Goal: Task Accomplishment & Management: Use online tool/utility

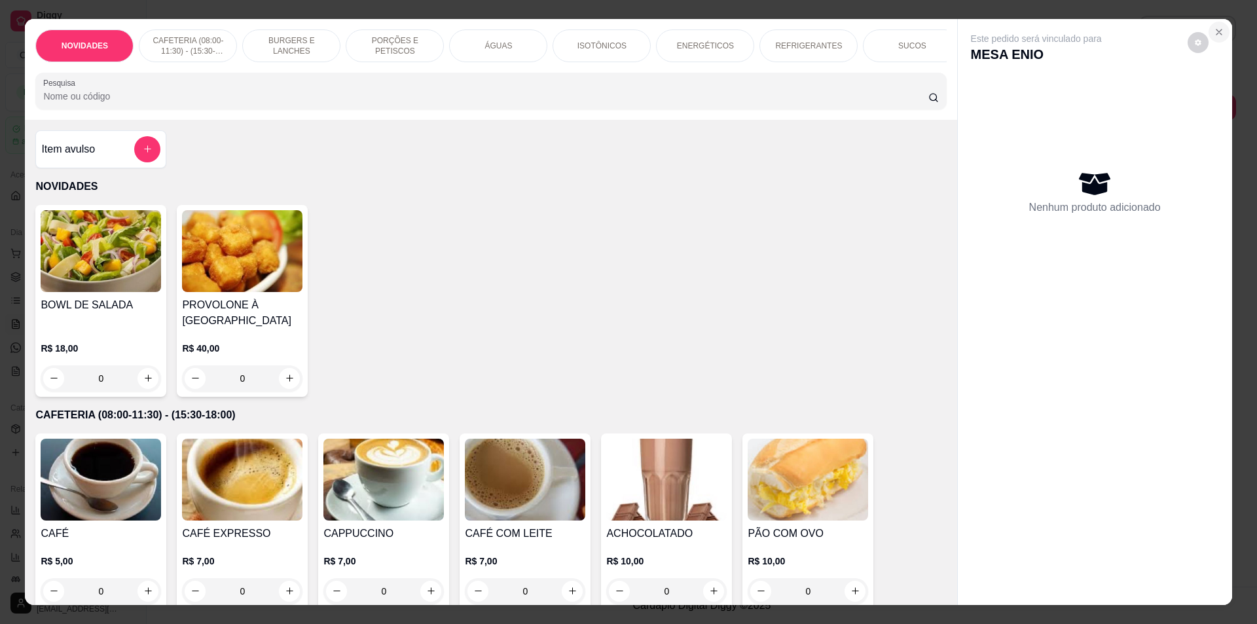
click at [1215, 29] on icon "Close" at bounding box center [1219, 32] width 10 height 10
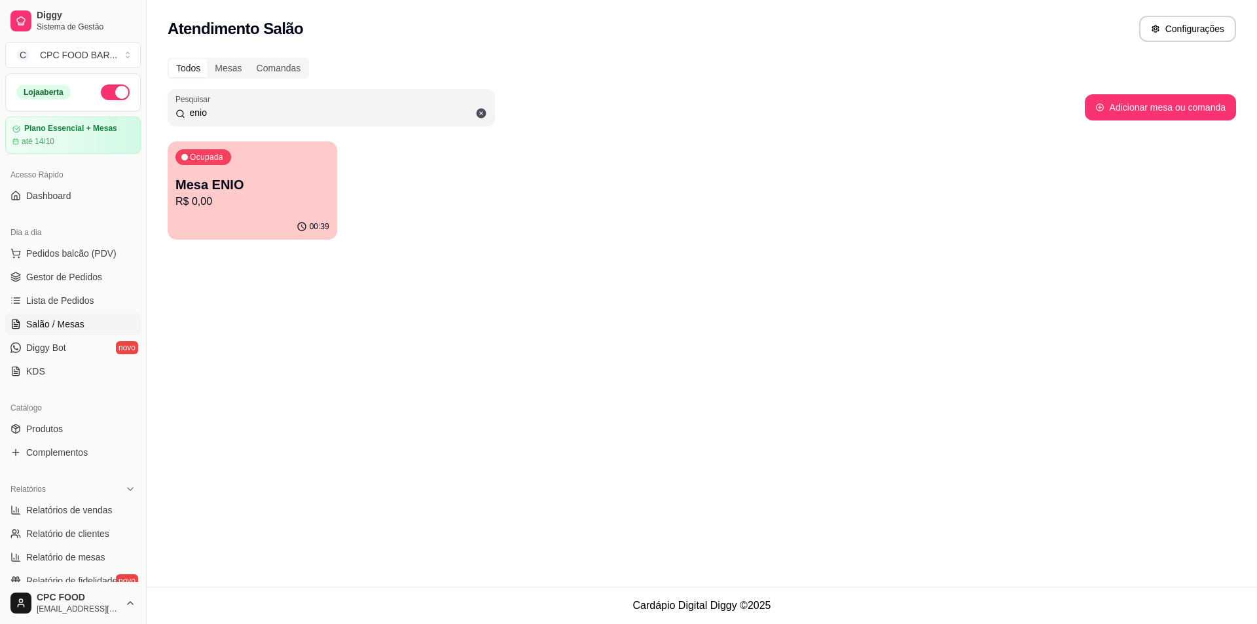
drag, startPoint x: 423, startPoint y: 123, endPoint x: 424, endPoint y: 114, distance: 9.2
click at [424, 119] on div "Pesquisar enio" at bounding box center [331, 107] width 327 height 37
drag, startPoint x: 413, startPoint y: 110, endPoint x: 400, endPoint y: 104, distance: 14.4
click at [411, 111] on div "enio" at bounding box center [331, 107] width 312 height 26
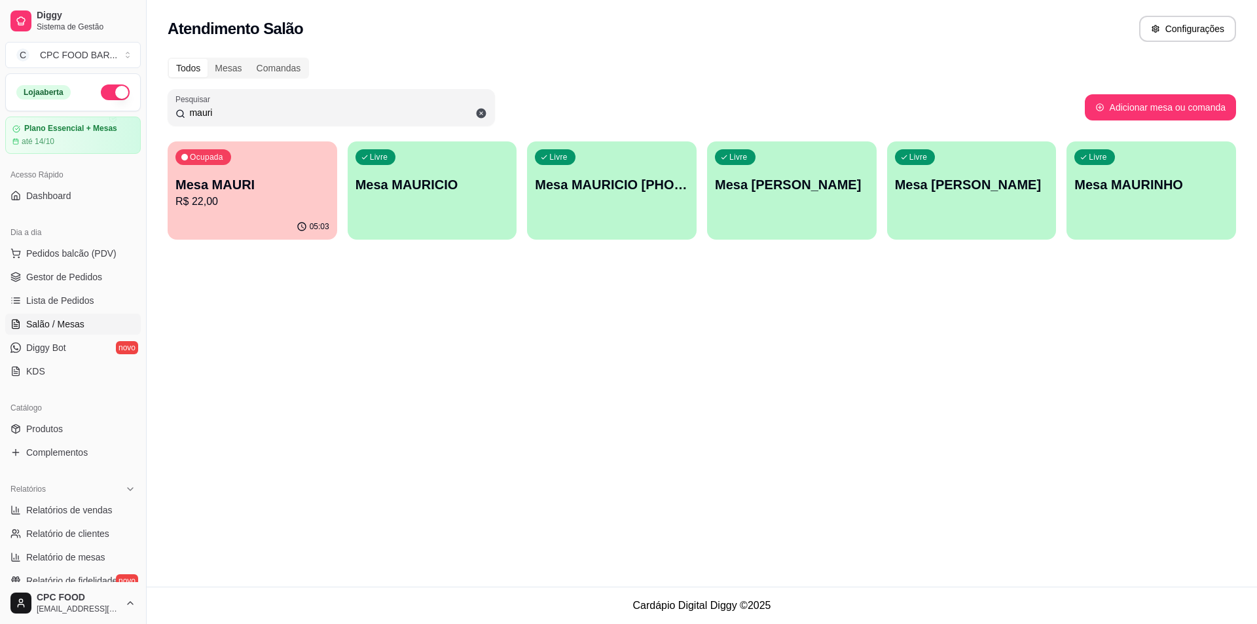
type input "mauri"
click at [264, 214] on div "05:03" at bounding box center [253, 227] width 170 height 26
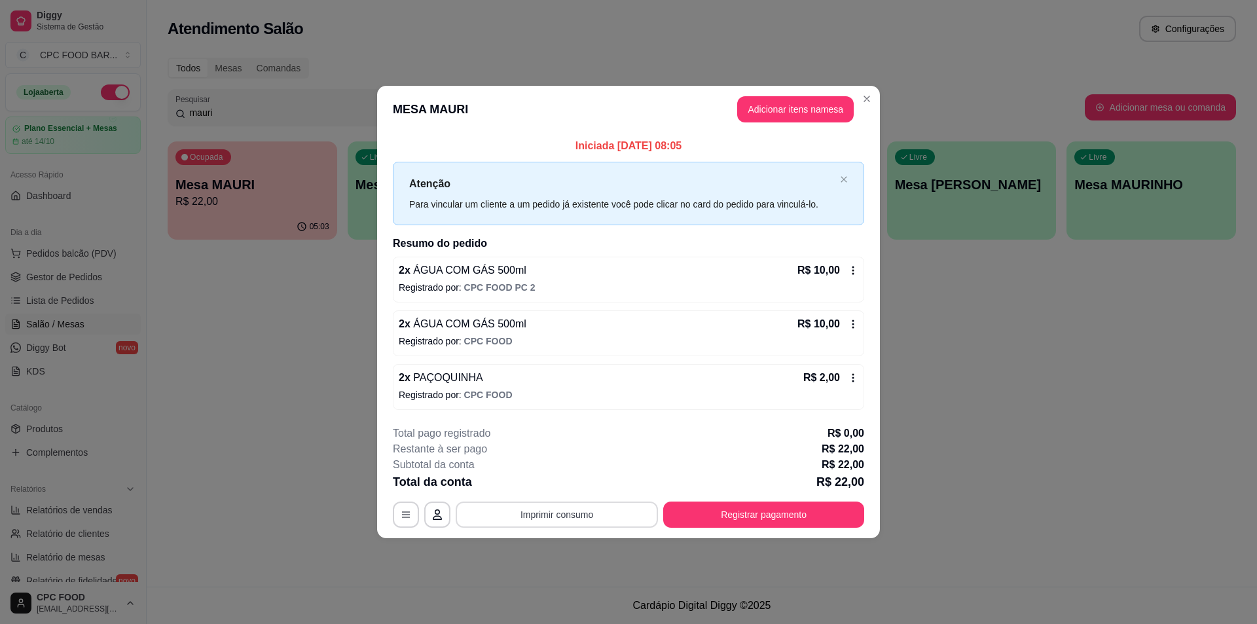
click at [528, 513] on button "Imprimir consumo" at bounding box center [557, 515] width 202 height 26
click at [547, 483] on button "IMPRESSORA" at bounding box center [561, 484] width 92 height 20
click at [857, 110] on header "MESA MAURI Adicionar itens na mesa" at bounding box center [628, 109] width 503 height 47
drag, startPoint x: 599, startPoint y: 143, endPoint x: 714, endPoint y: 141, distance: 115.2
click at [714, 141] on p "Iniciada [DATE] 08:05" at bounding box center [628, 146] width 471 height 16
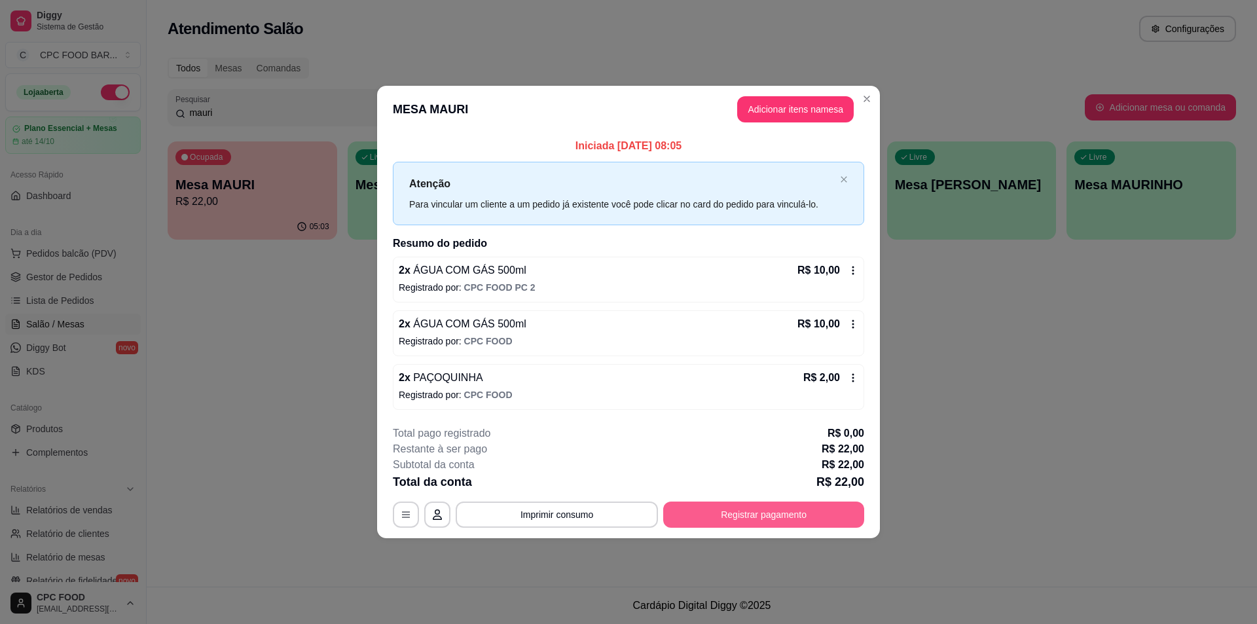
click at [731, 510] on button "Registrar pagamento" at bounding box center [763, 515] width 201 height 26
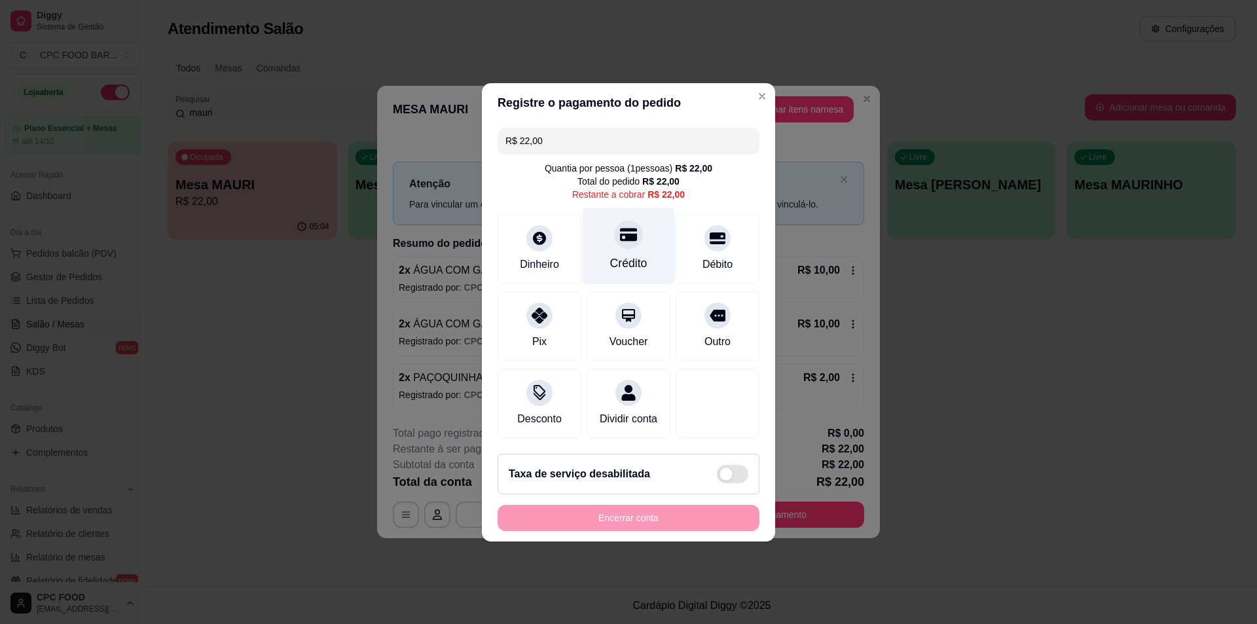
click at [599, 239] on div "Crédito" at bounding box center [629, 246] width 92 height 77
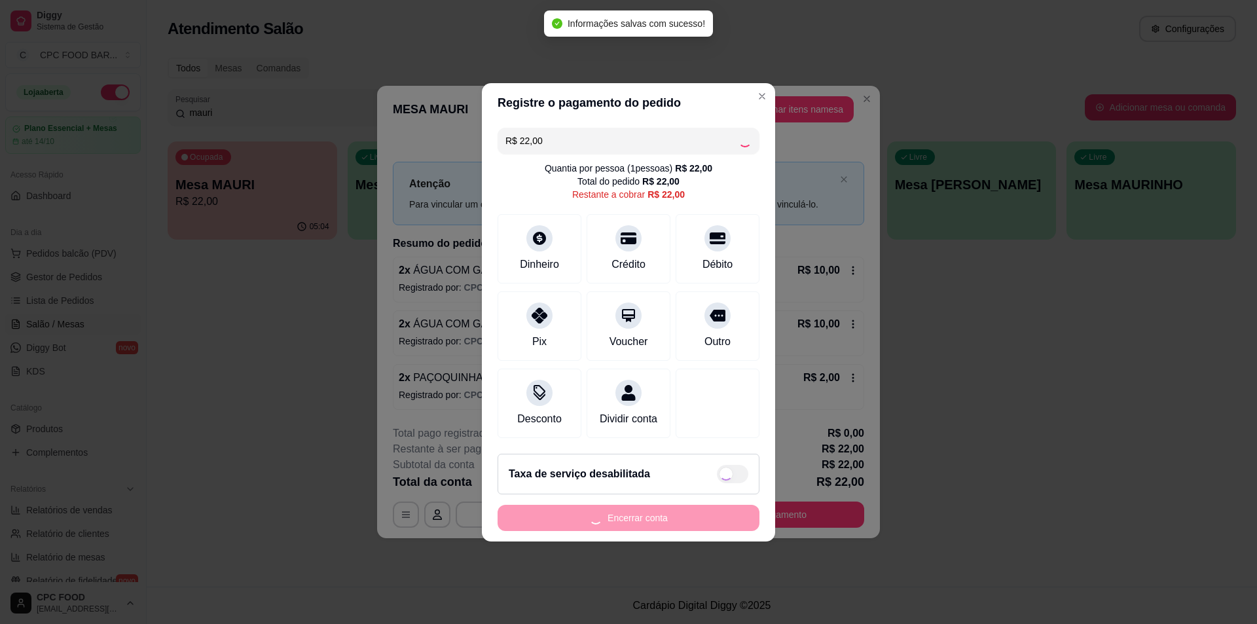
type input "R$ 0,00"
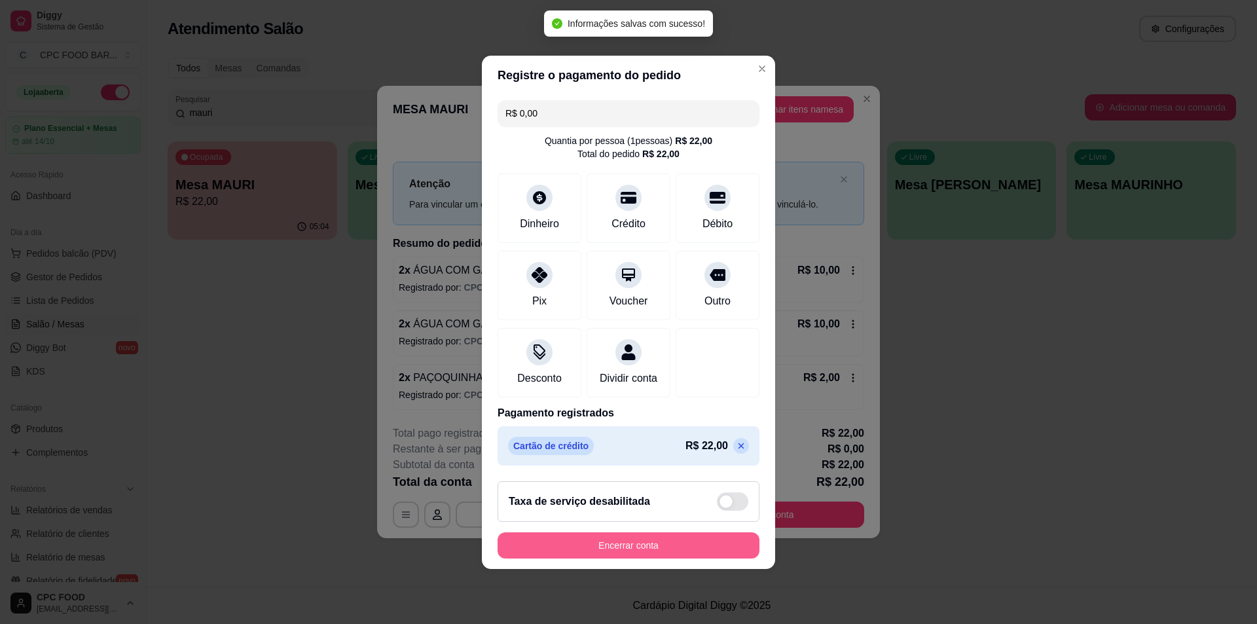
click at [604, 551] on button "Encerrar conta" at bounding box center [629, 545] width 262 height 26
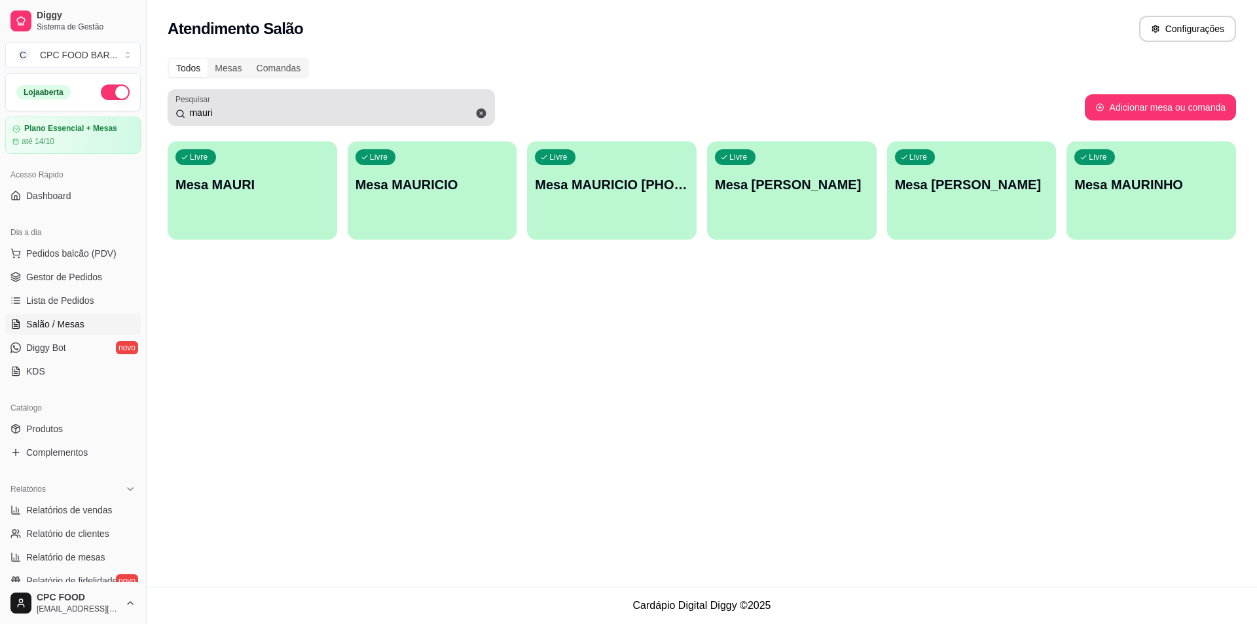
click at [481, 113] on icon at bounding box center [482, 114] width 10 height 10
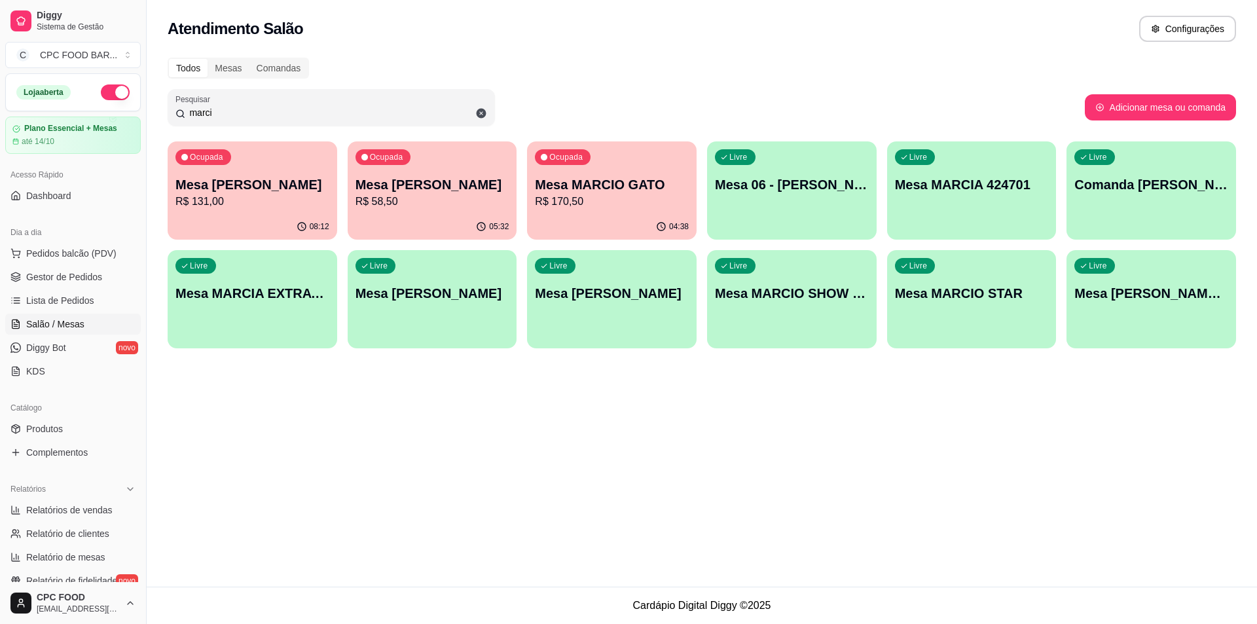
type input "marci"
click at [674, 156] on div "Ocupada Mesa MARCIO GATO R$ 170,50" at bounding box center [612, 178] width 164 height 71
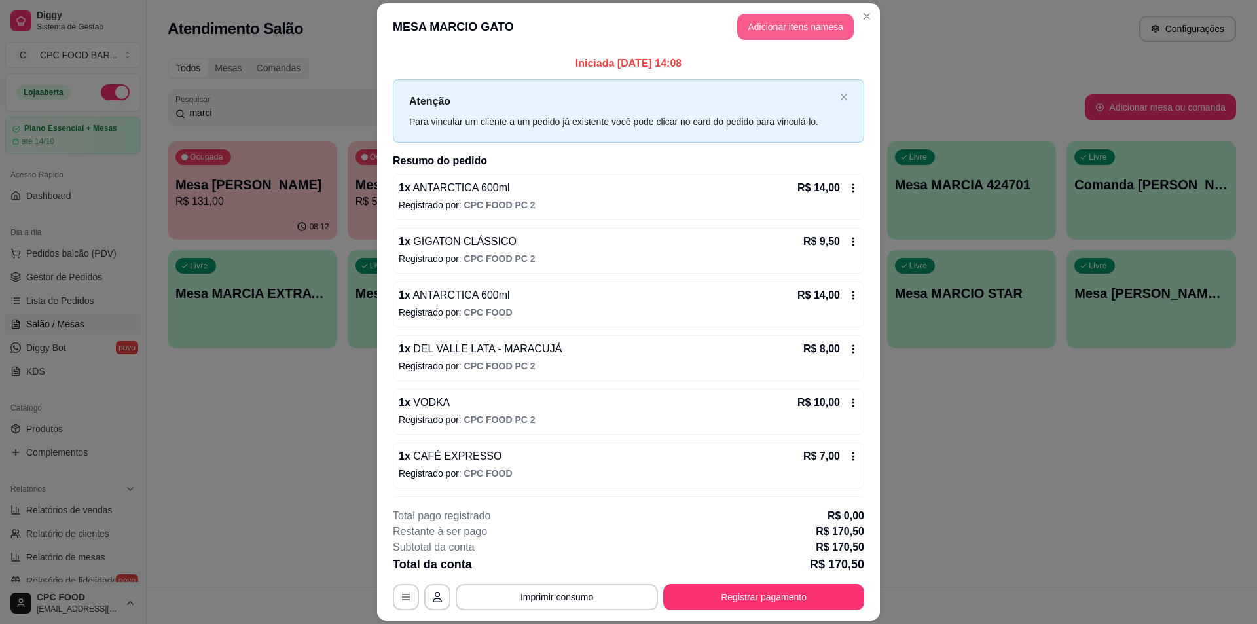
click at [764, 27] on button "Adicionar itens na mesa" at bounding box center [795, 27] width 117 height 26
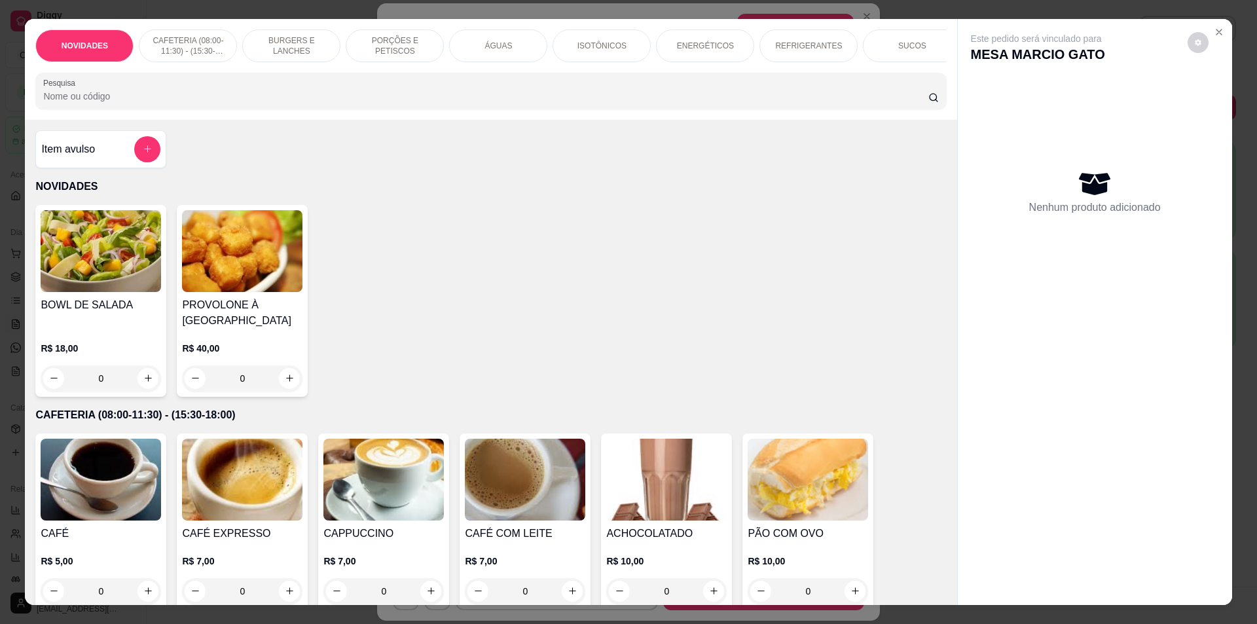
click at [474, 96] on div at bounding box center [490, 91] width 895 height 26
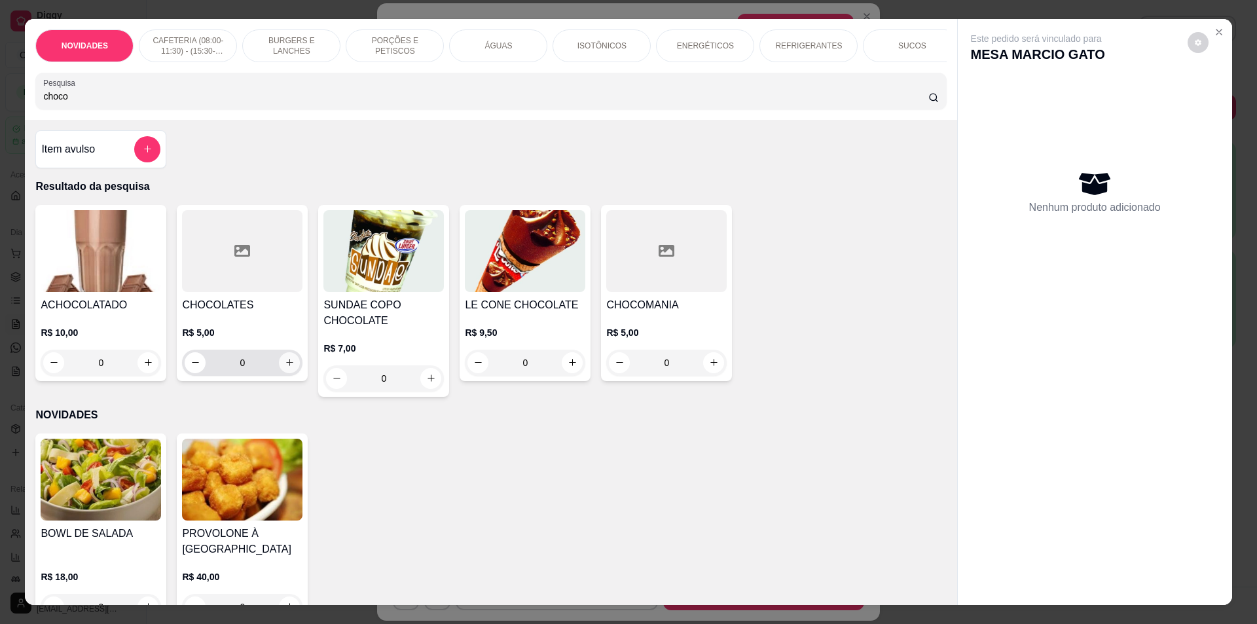
type input "choco"
click at [289, 367] on icon "increase-product-quantity" at bounding box center [290, 362] width 10 height 10
type input "1"
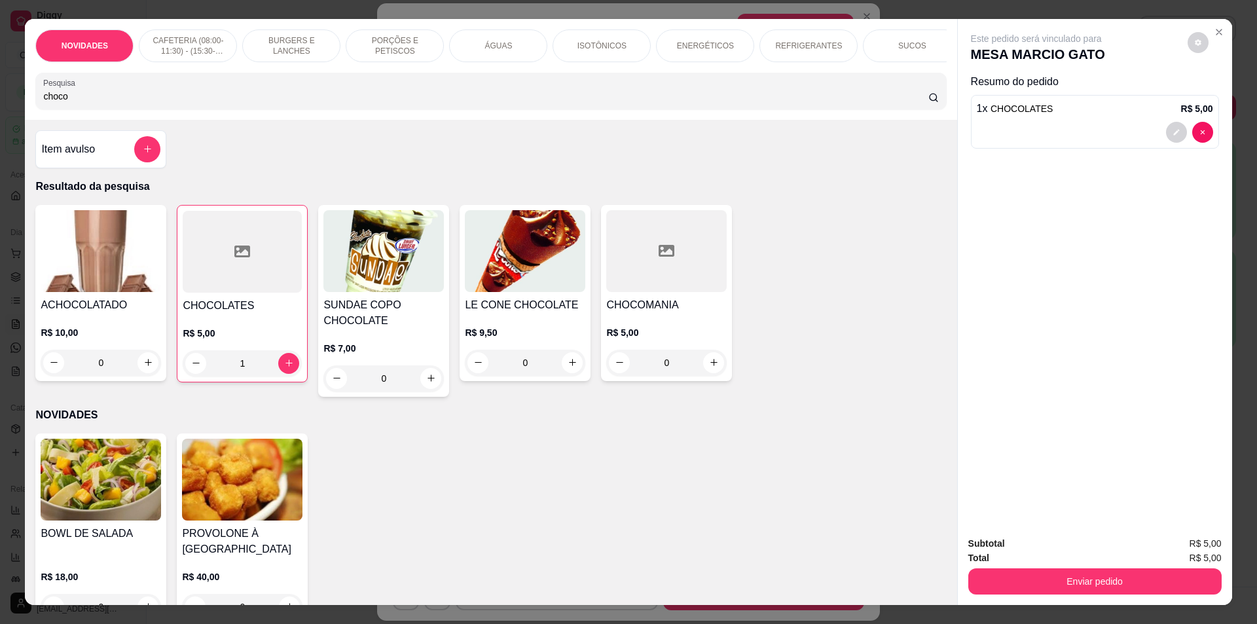
click at [1106, 594] on button "Enviar pedido" at bounding box center [1094, 581] width 253 height 26
click at [1063, 547] on button "Não registrar e enviar pedido" at bounding box center [1051, 549] width 136 height 25
